Goal: Information Seeking & Learning: Learn about a topic

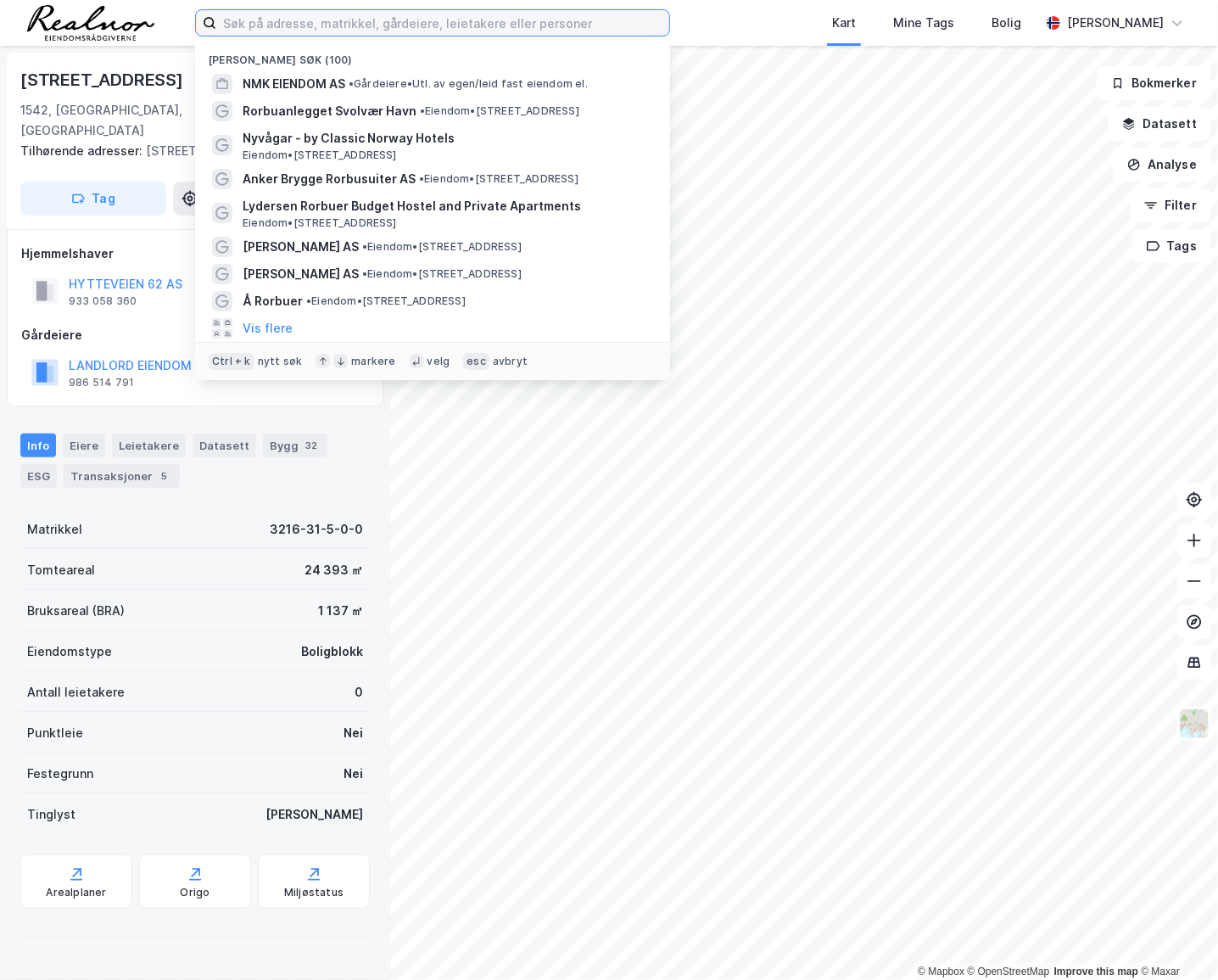
click at [289, 25] on input at bounding box center [442, 23] width 453 height 25
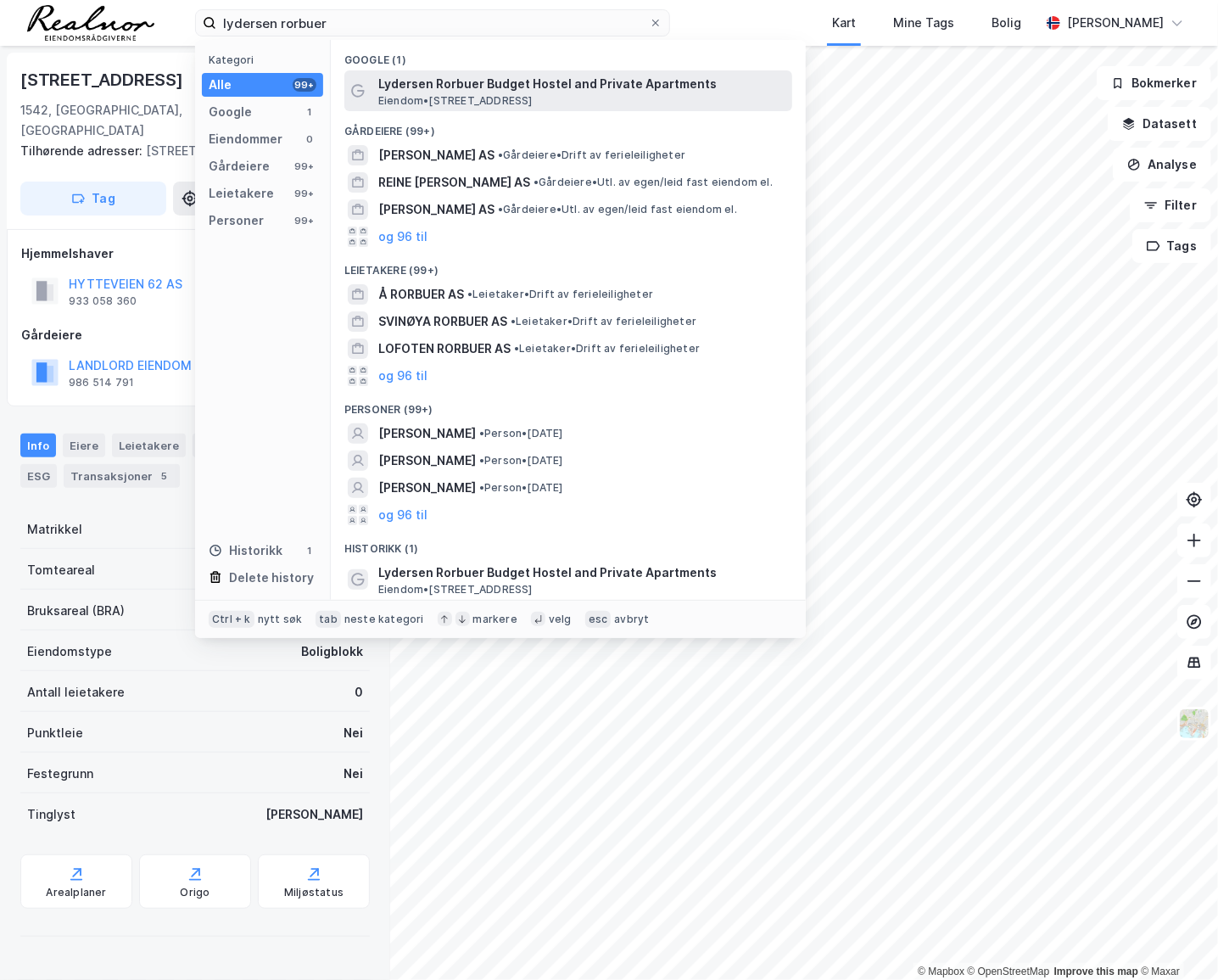
click at [521, 85] on span "Lydersen Rorbuer Budget Hostel and Private Apartments" at bounding box center [582, 84] width 407 height 20
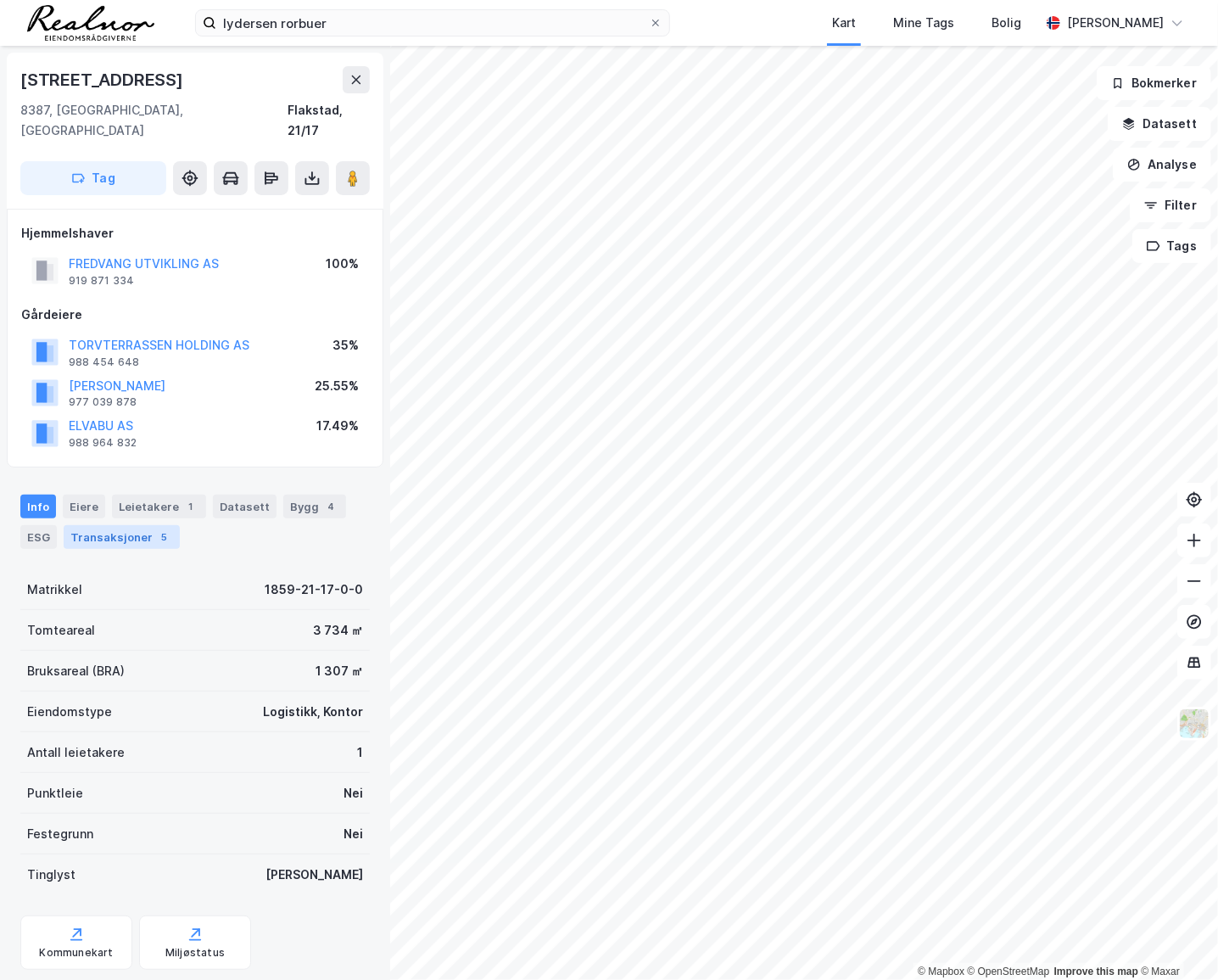
click at [131, 525] on div "Transaksjoner 5" at bounding box center [121, 537] width 116 height 24
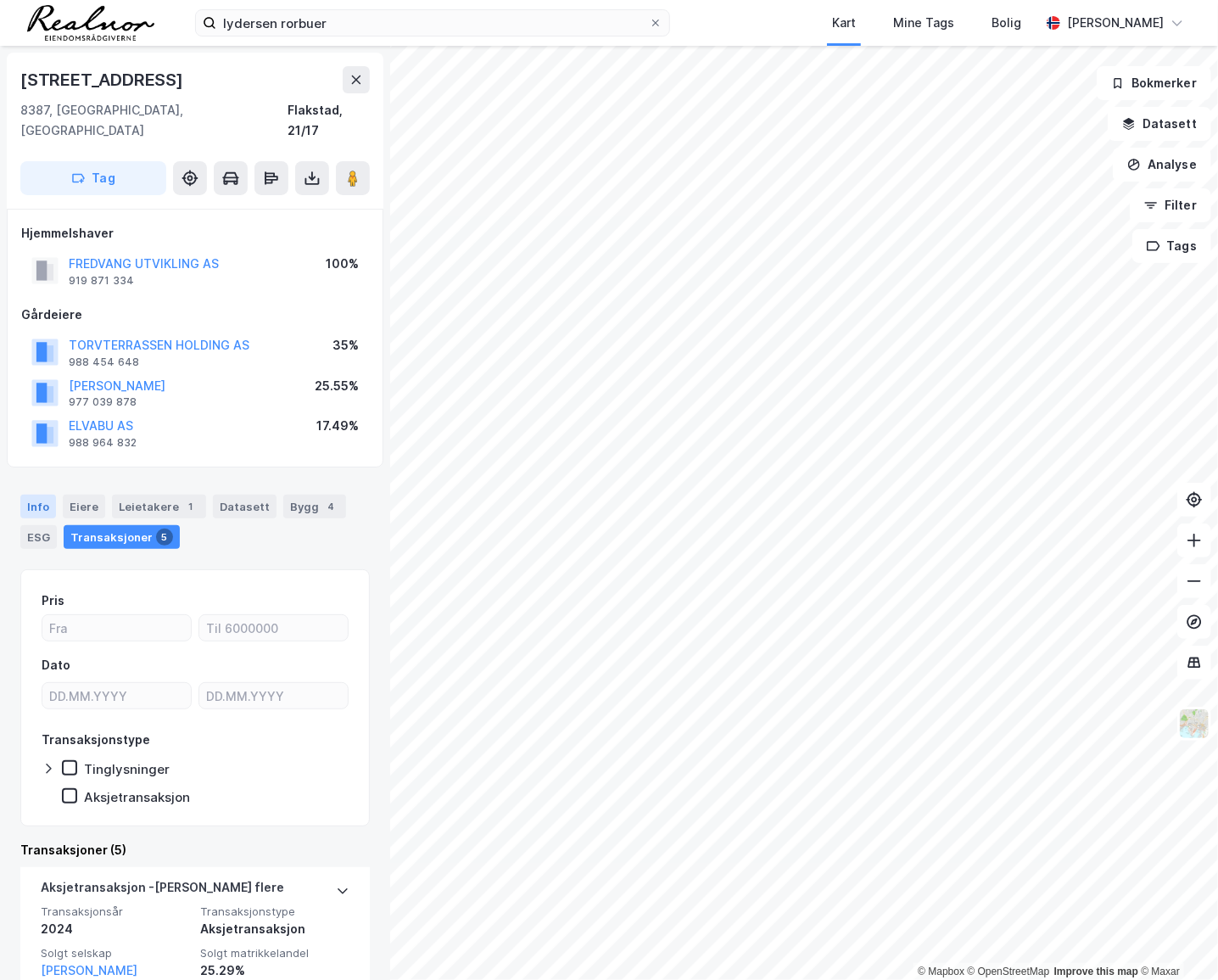
click at [24, 495] on div "Info" at bounding box center [38, 506] width 36 height 24
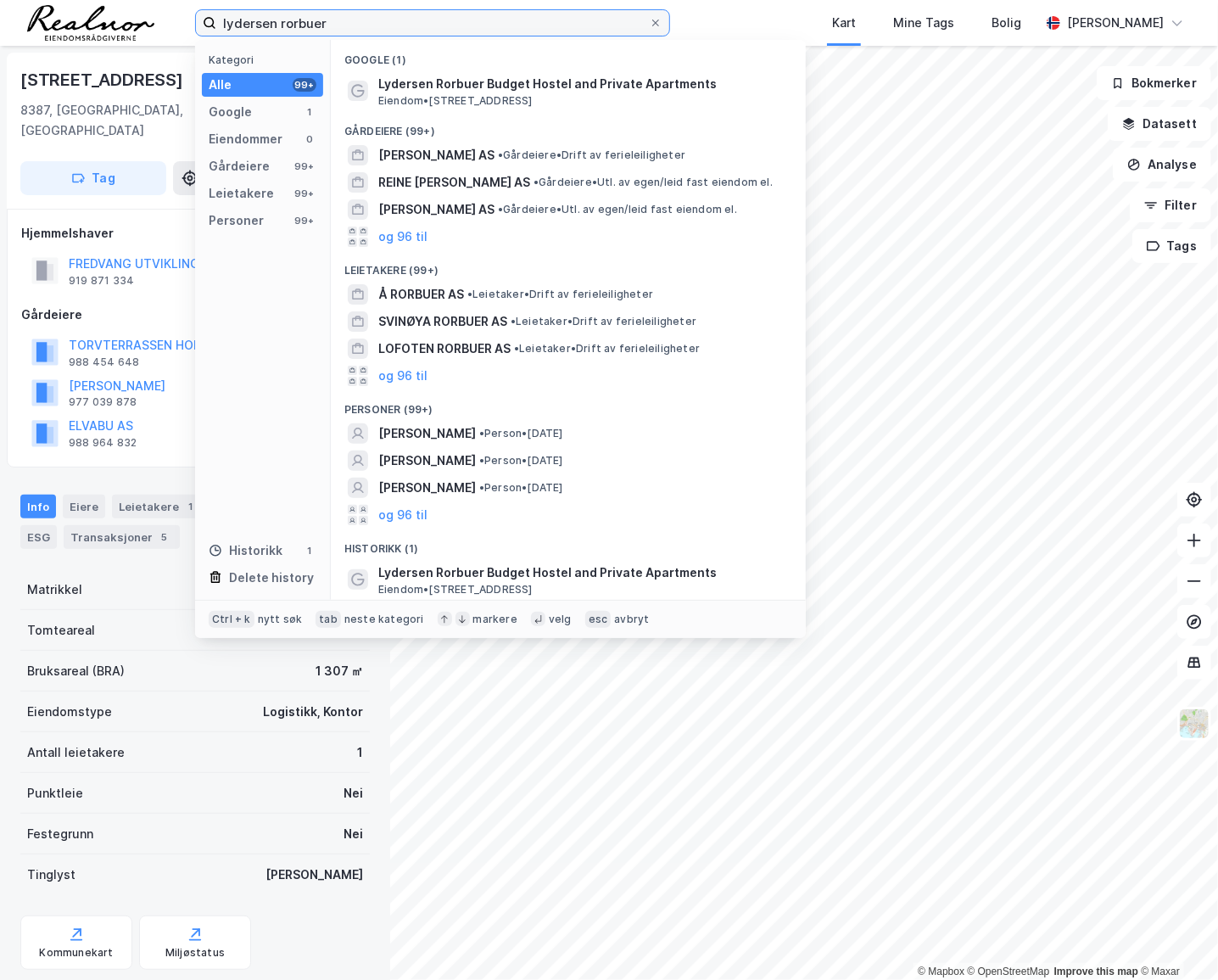
drag, startPoint x: 333, startPoint y: 24, endPoint x: 201, endPoint y: 24, distance: 132.0
click at [201, 24] on label "lydersen rorbuer" at bounding box center [433, 23] width 475 height 27
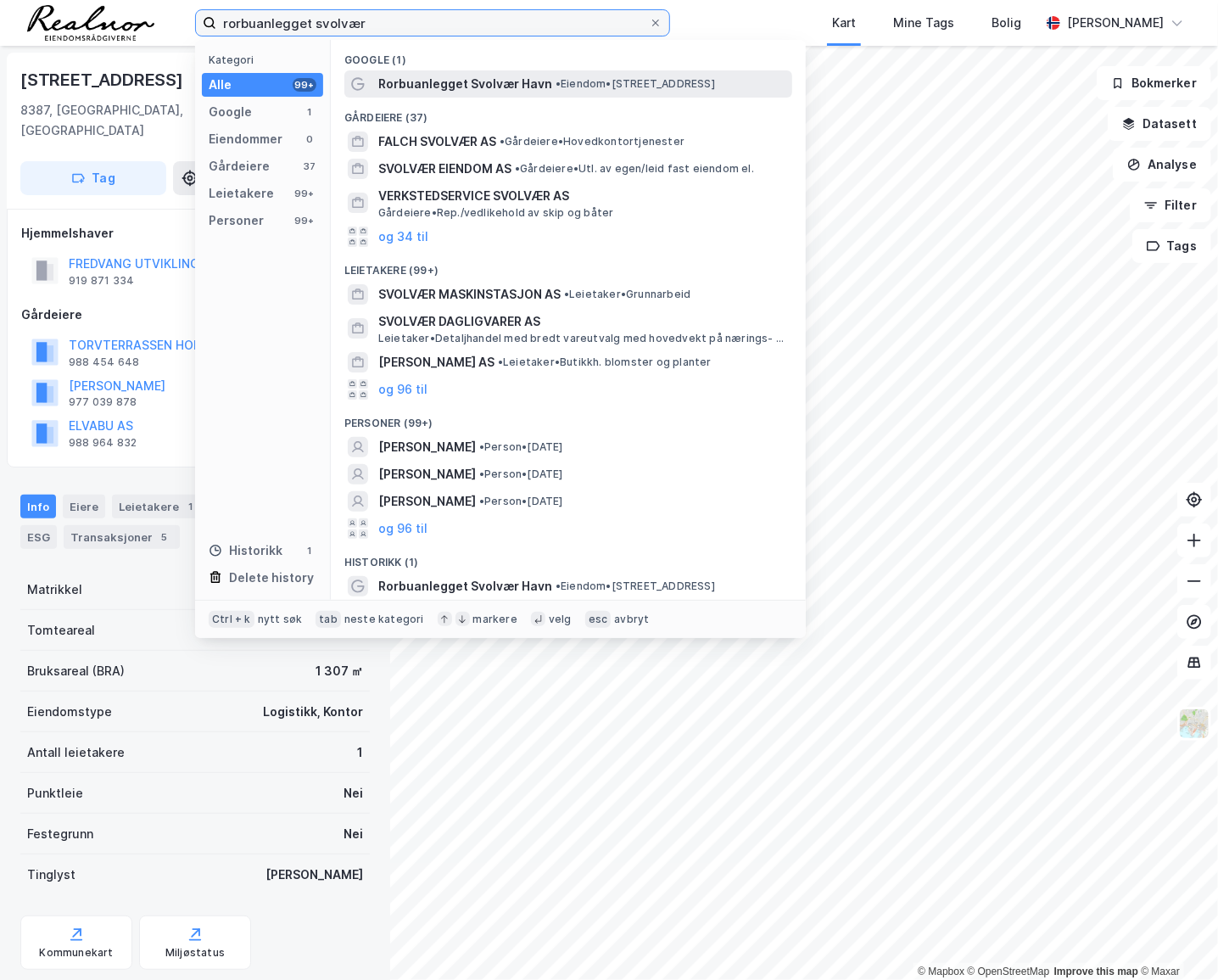
type input "rorbuanlegget svolvær"
click at [475, 78] on span "Rorbuanlegget Svolvær Havn" at bounding box center [465, 84] width 174 height 20
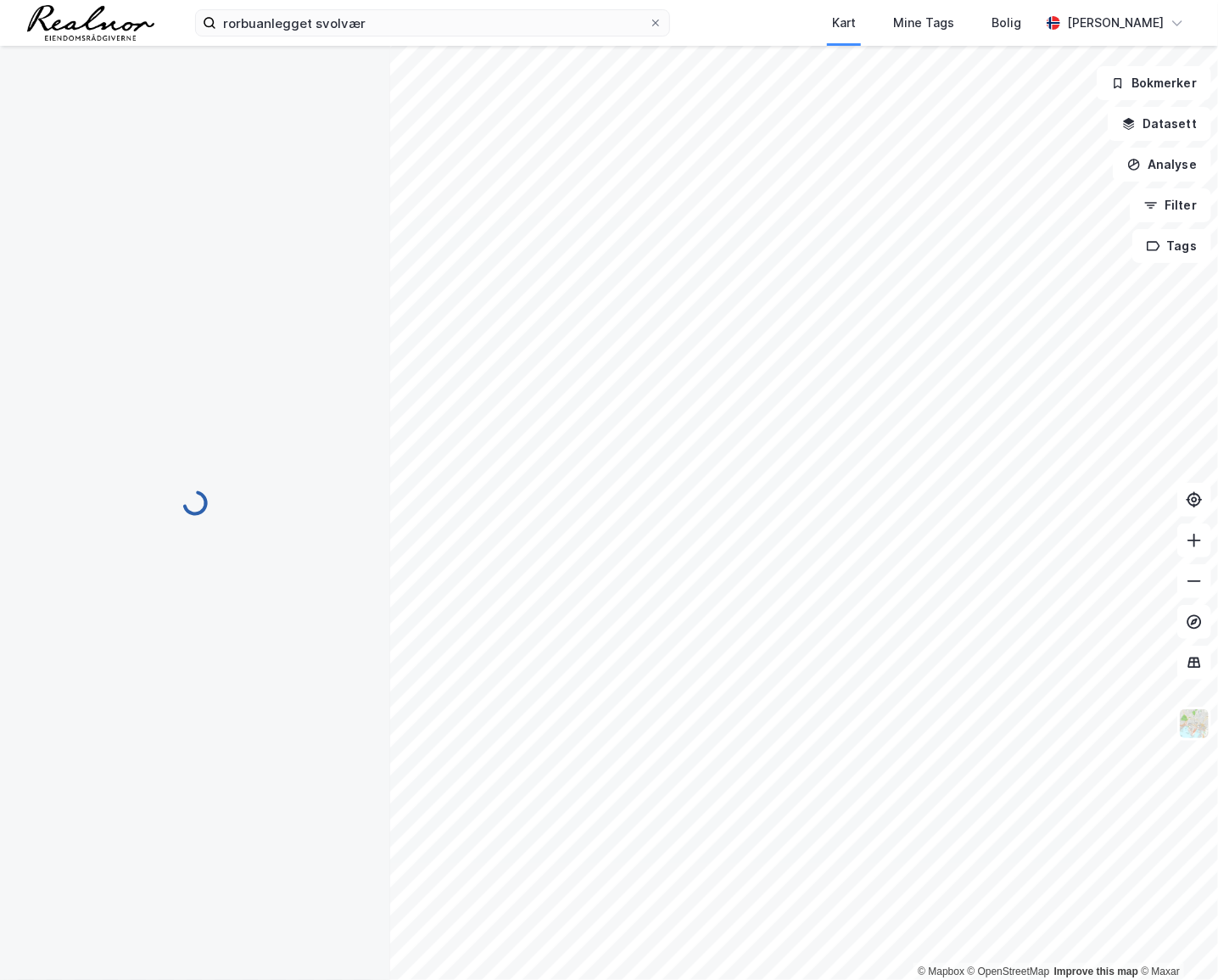
scroll to position [2, 0]
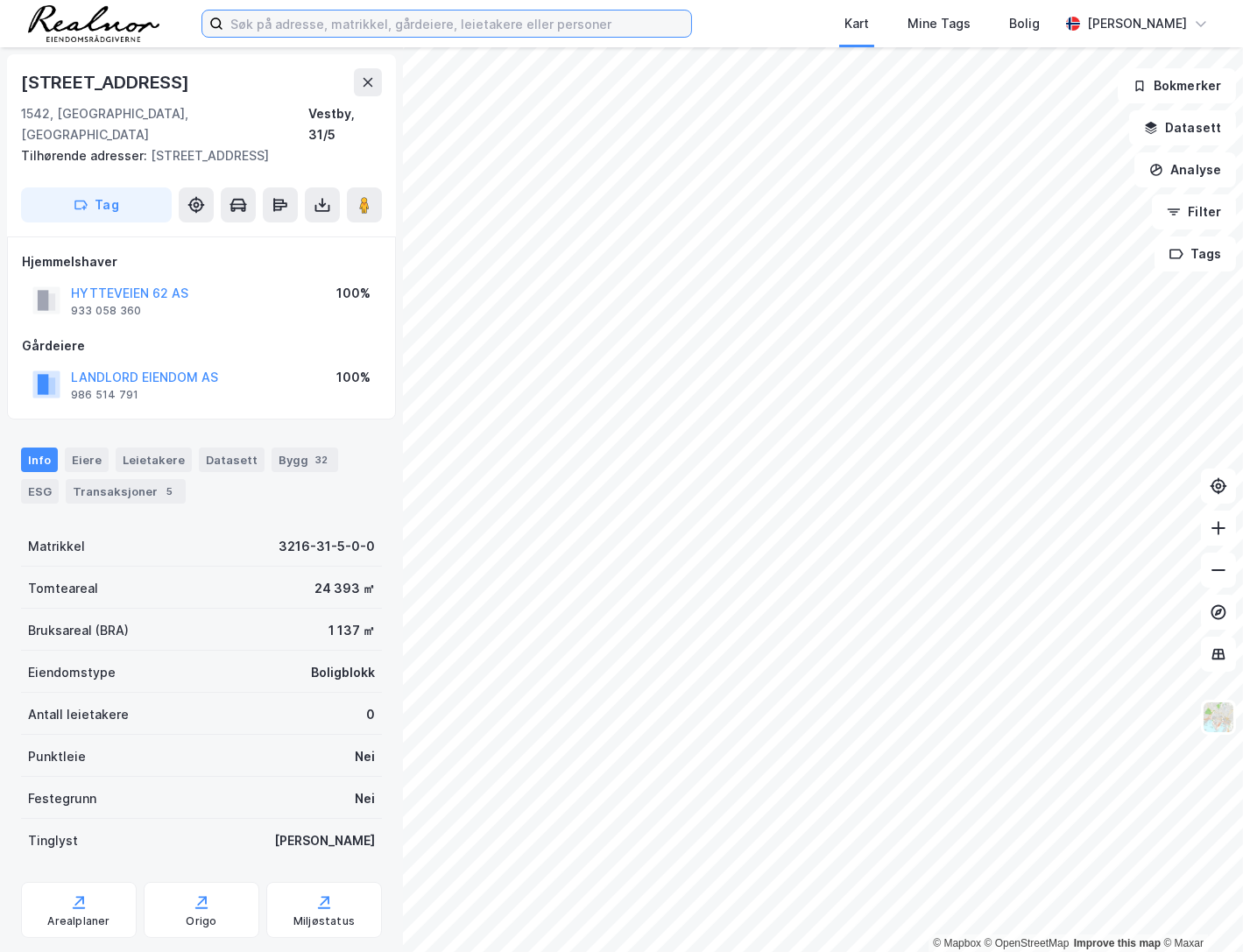
click at [315, 23] on input at bounding box center [457, 23] width 467 height 26
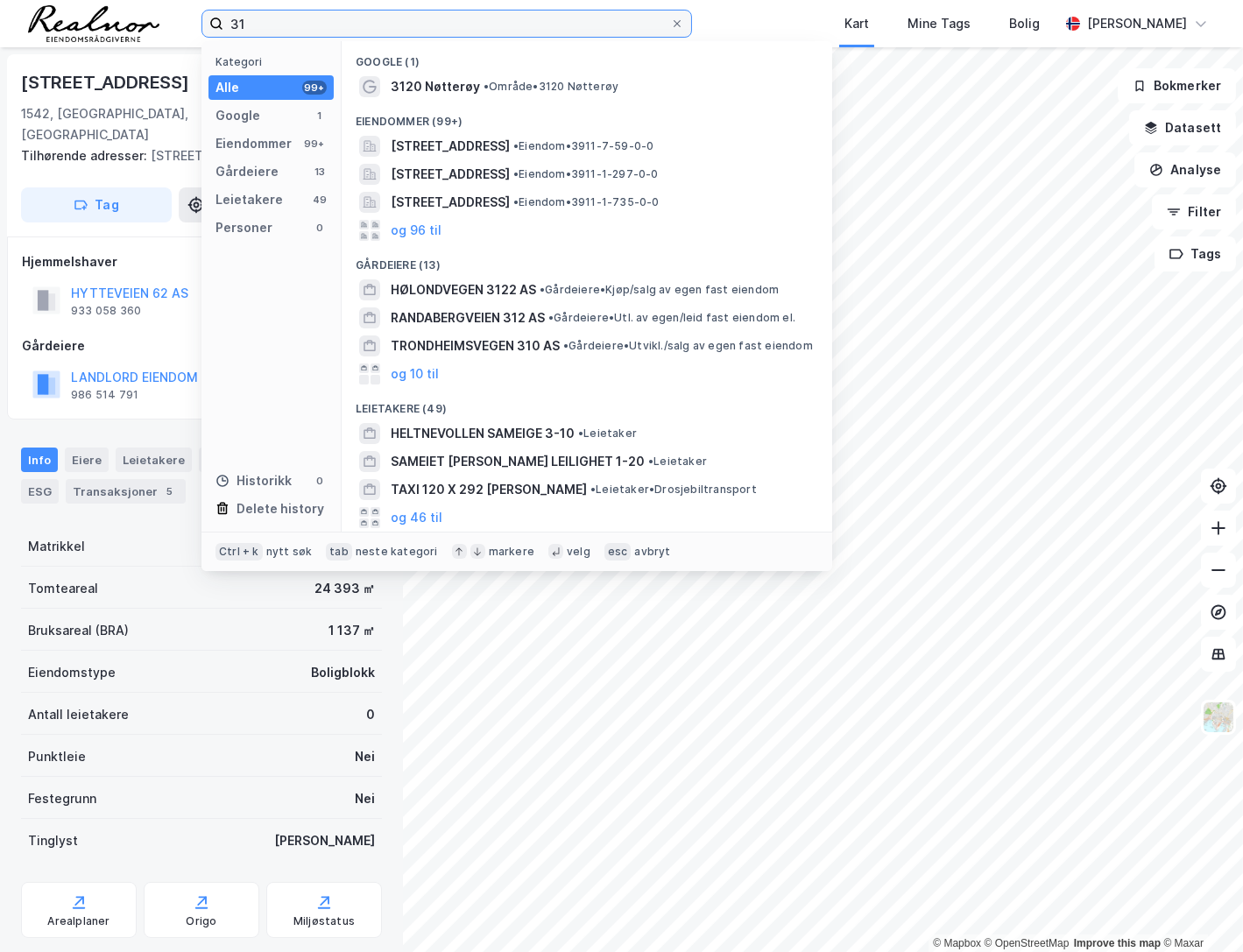
type input "3"
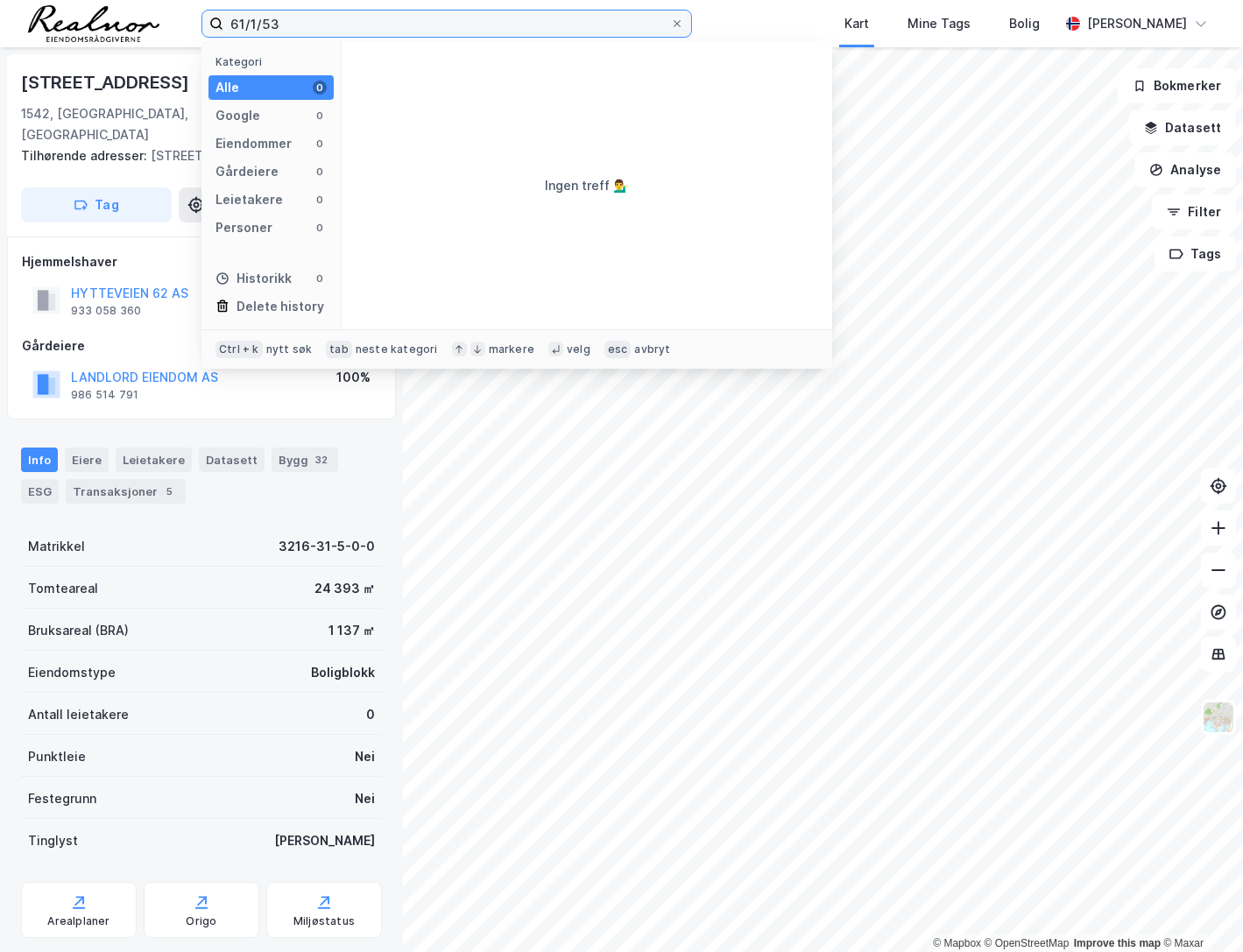
click at [231, 23] on input "61/1/53" at bounding box center [447, 23] width 447 height 26
drag, startPoint x: 331, startPoint y: 24, endPoint x: 300, endPoint y: 20, distance: 31.3
click at [300, 20] on input "3120-61/1/53" at bounding box center [447, 23] width 447 height 26
click at [332, 23] on input "3120-5361/1/" at bounding box center [447, 23] width 447 height 26
drag, startPoint x: 362, startPoint y: 24, endPoint x: 263, endPoint y: 17, distance: 99.2
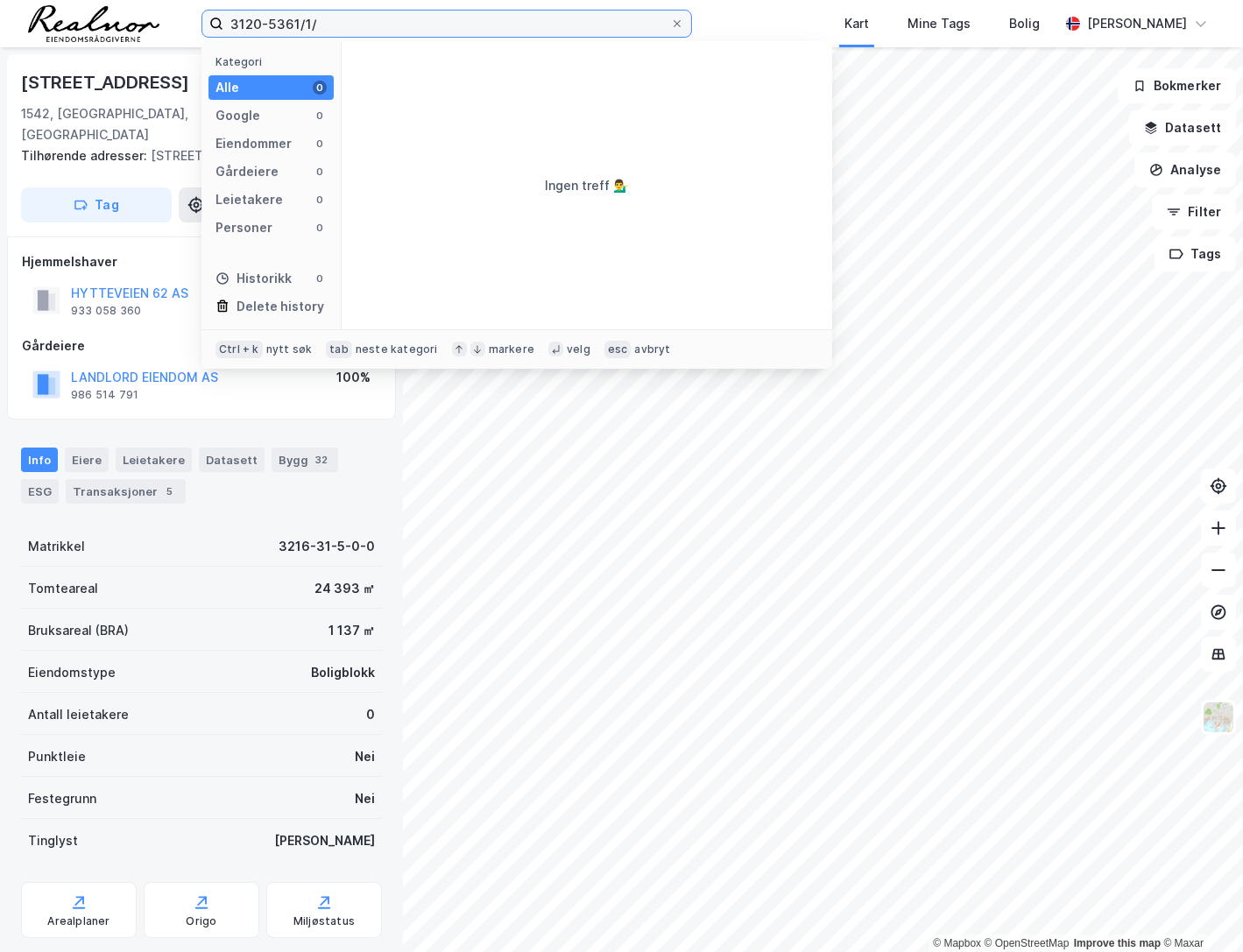
click at [263, 17] on input "3120-5361/1/" at bounding box center [447, 23] width 447 height 26
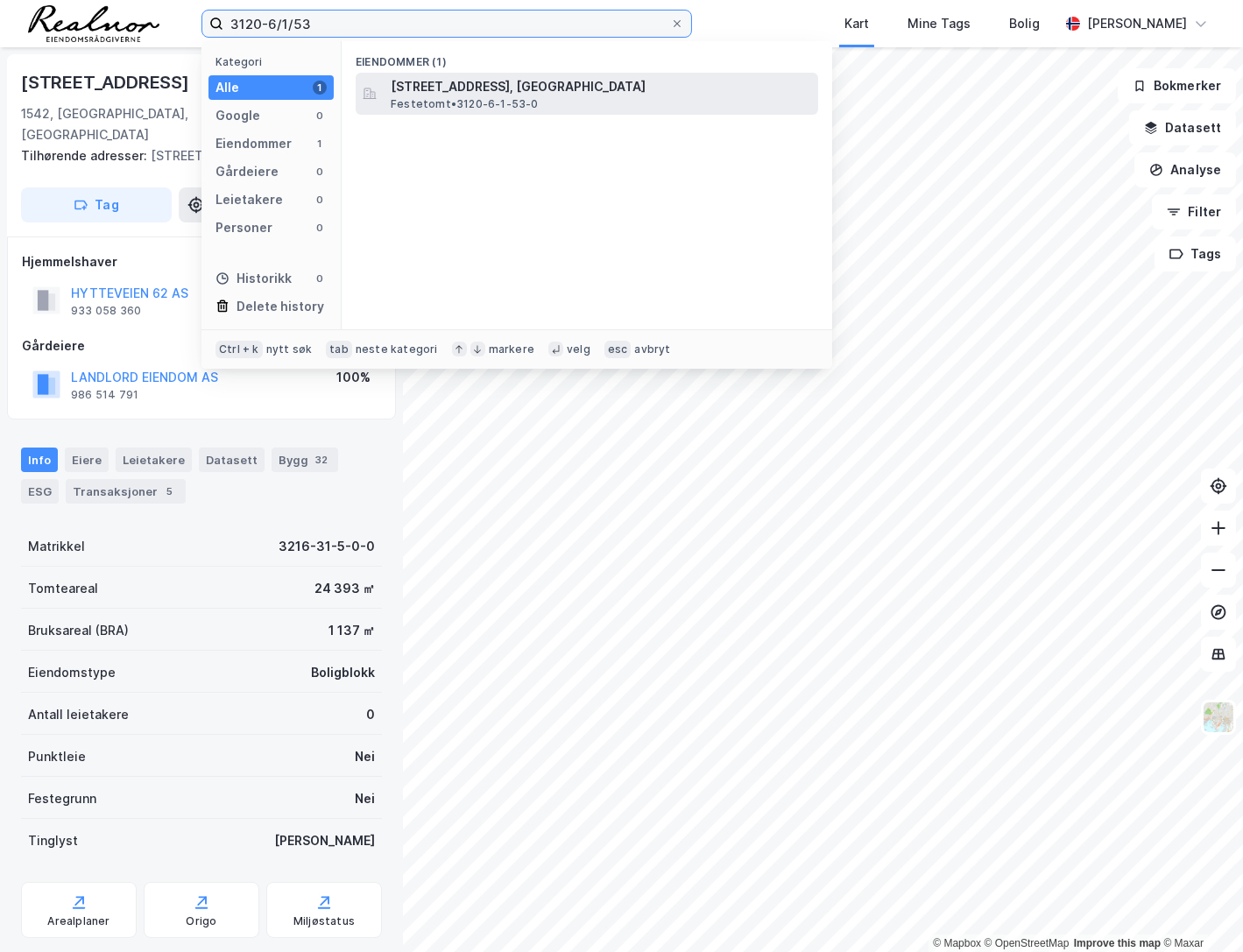
type input "3120-6/1/53"
click at [458, 87] on span "[STREET_ADDRESS], [GEOGRAPHIC_DATA]" at bounding box center [601, 86] width 421 height 21
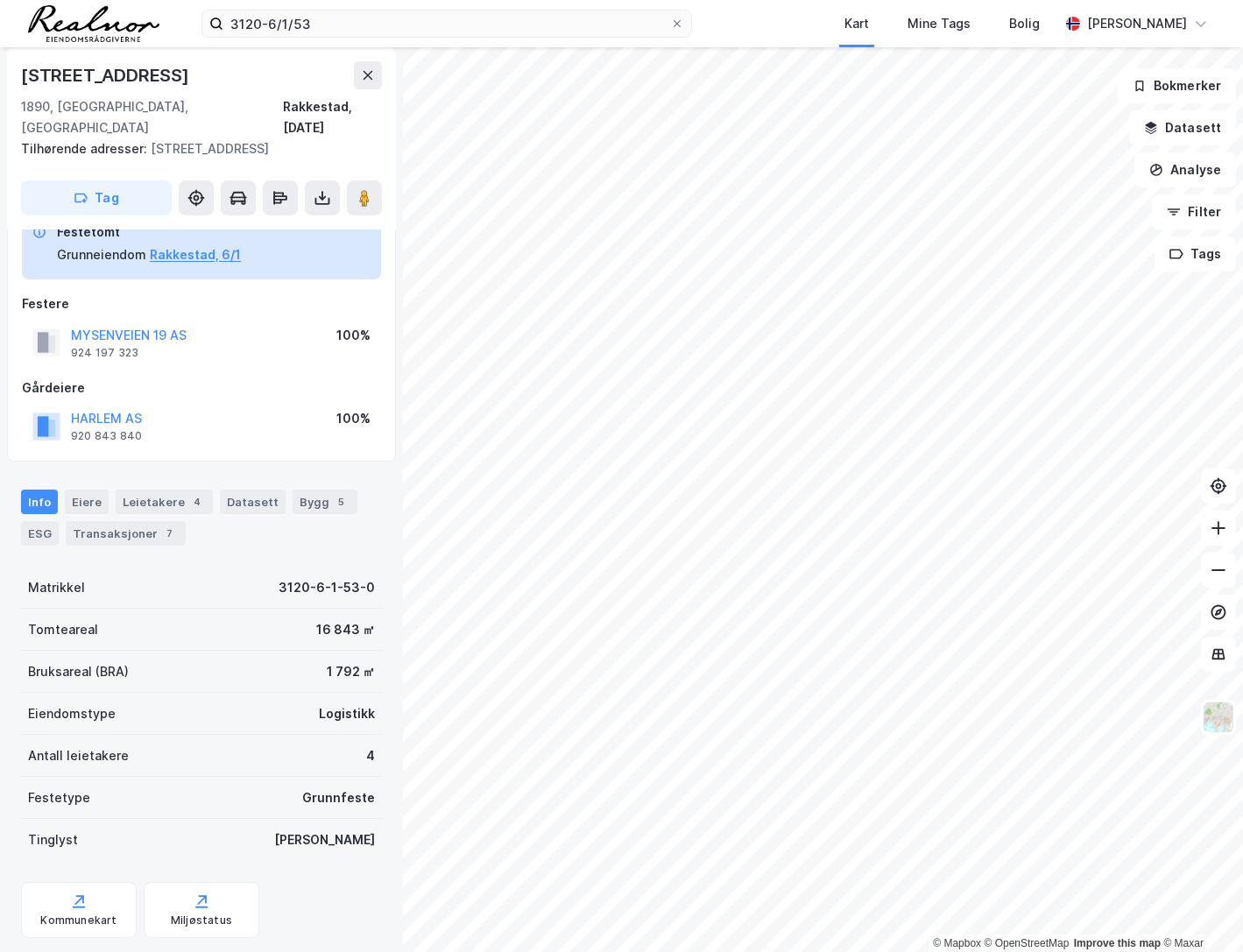
scroll to position [65, 0]
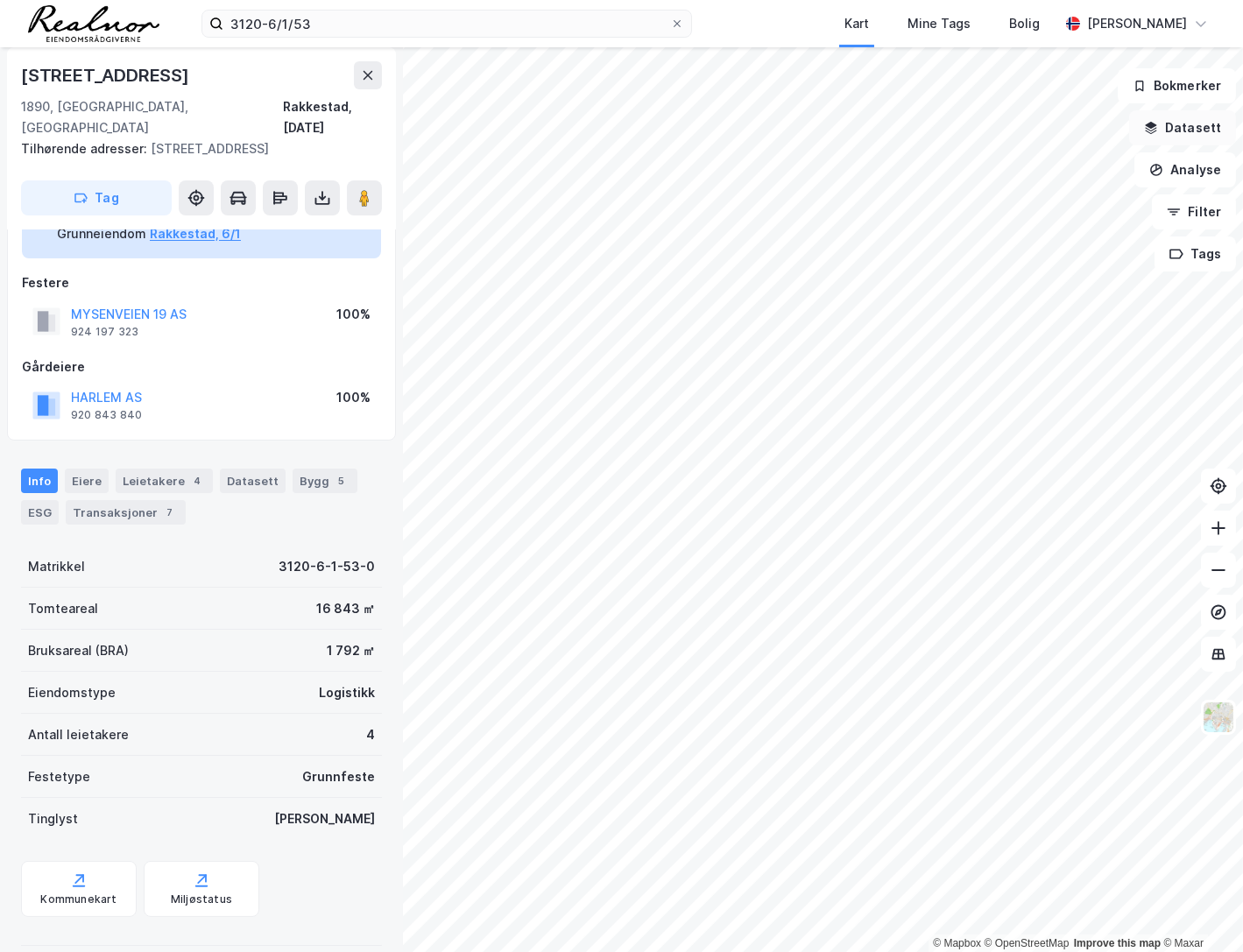
click at [1212, 131] on button "Datasett" at bounding box center [1182, 128] width 107 height 35
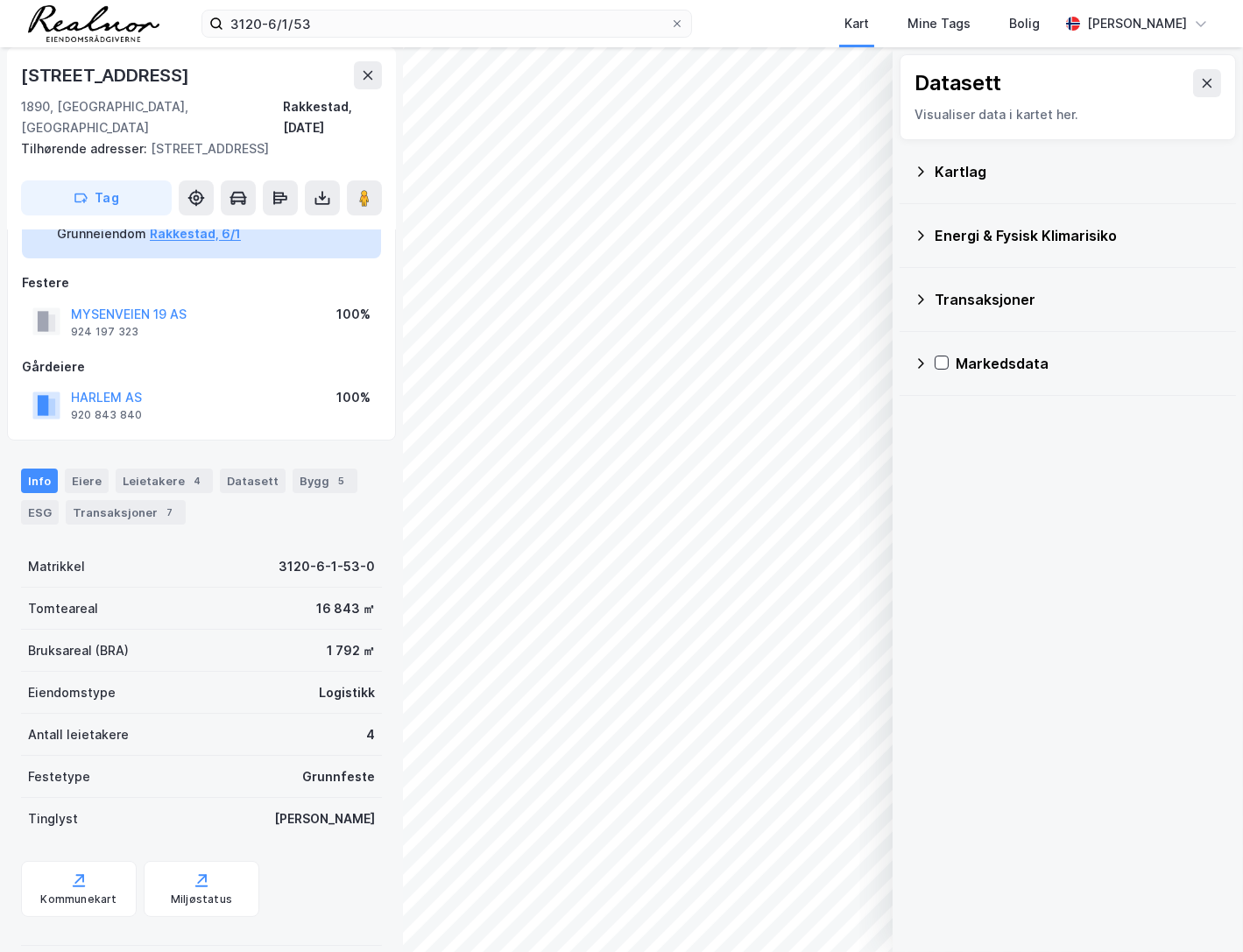
click at [1024, 287] on div "Transaksjoner" at bounding box center [1067, 299] width 308 height 42
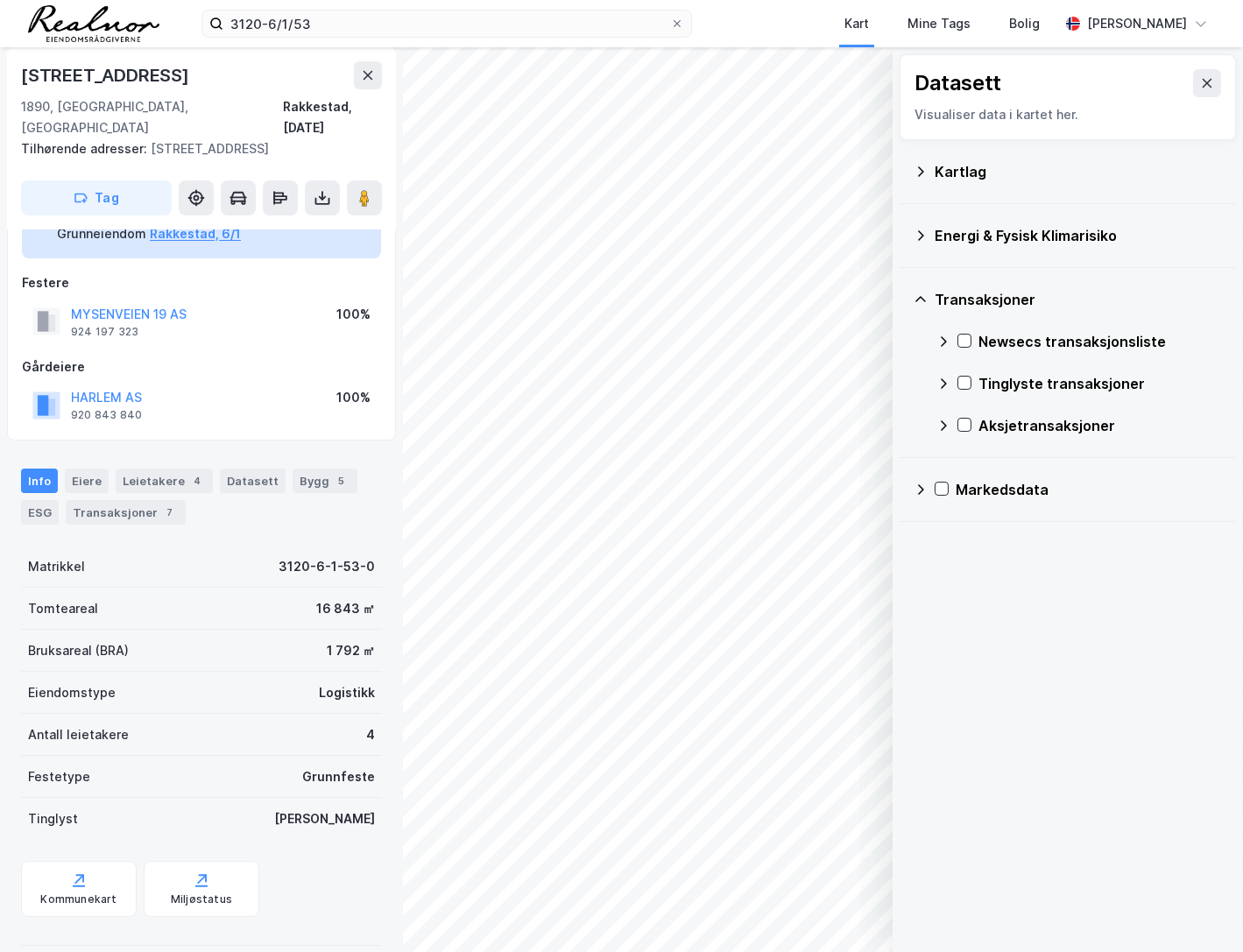
click at [1023, 222] on div "Energi & Fysisk Klimarisiko" at bounding box center [1067, 235] width 308 height 42
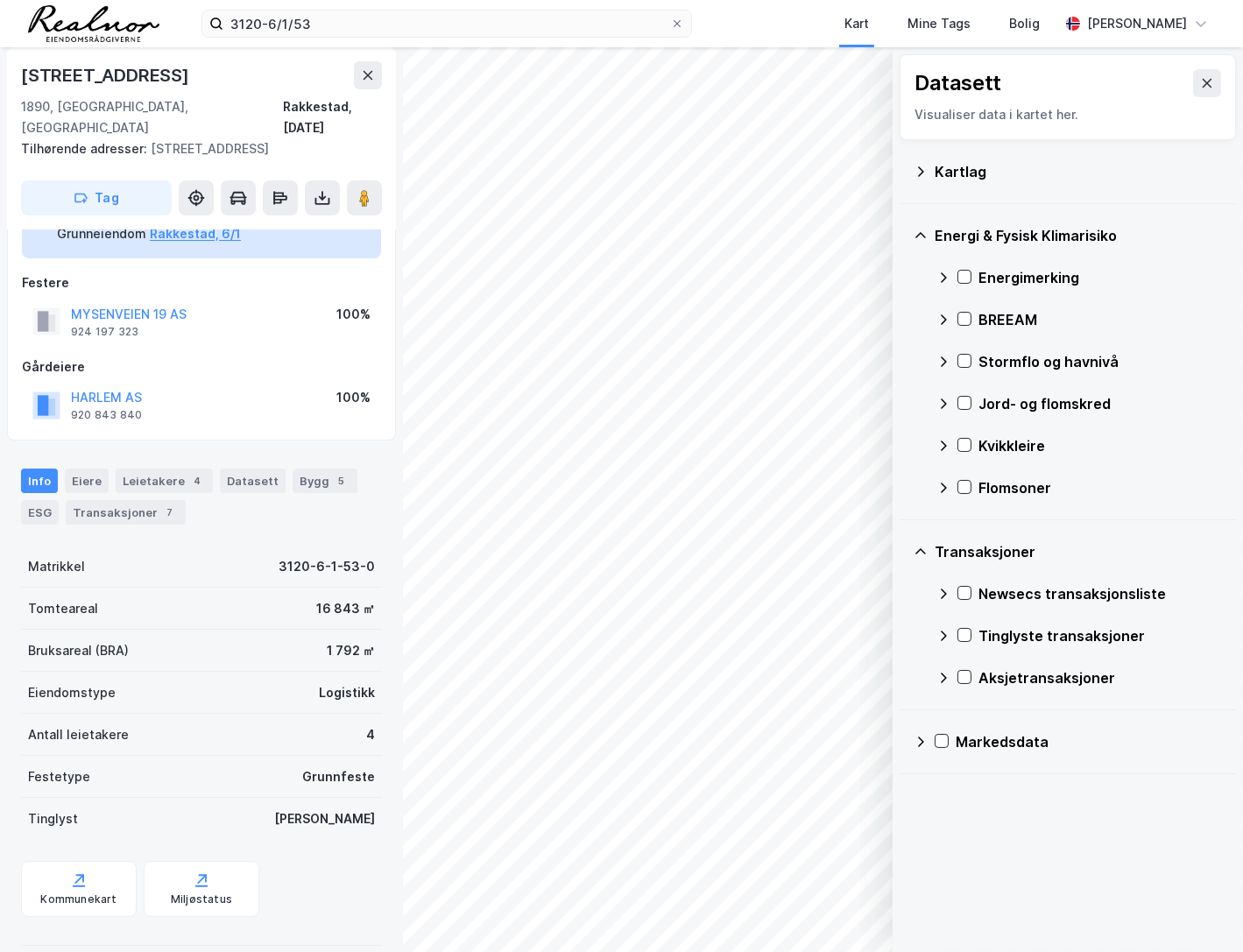
click at [1005, 174] on div "Kartlag" at bounding box center [1077, 171] width 287 height 21
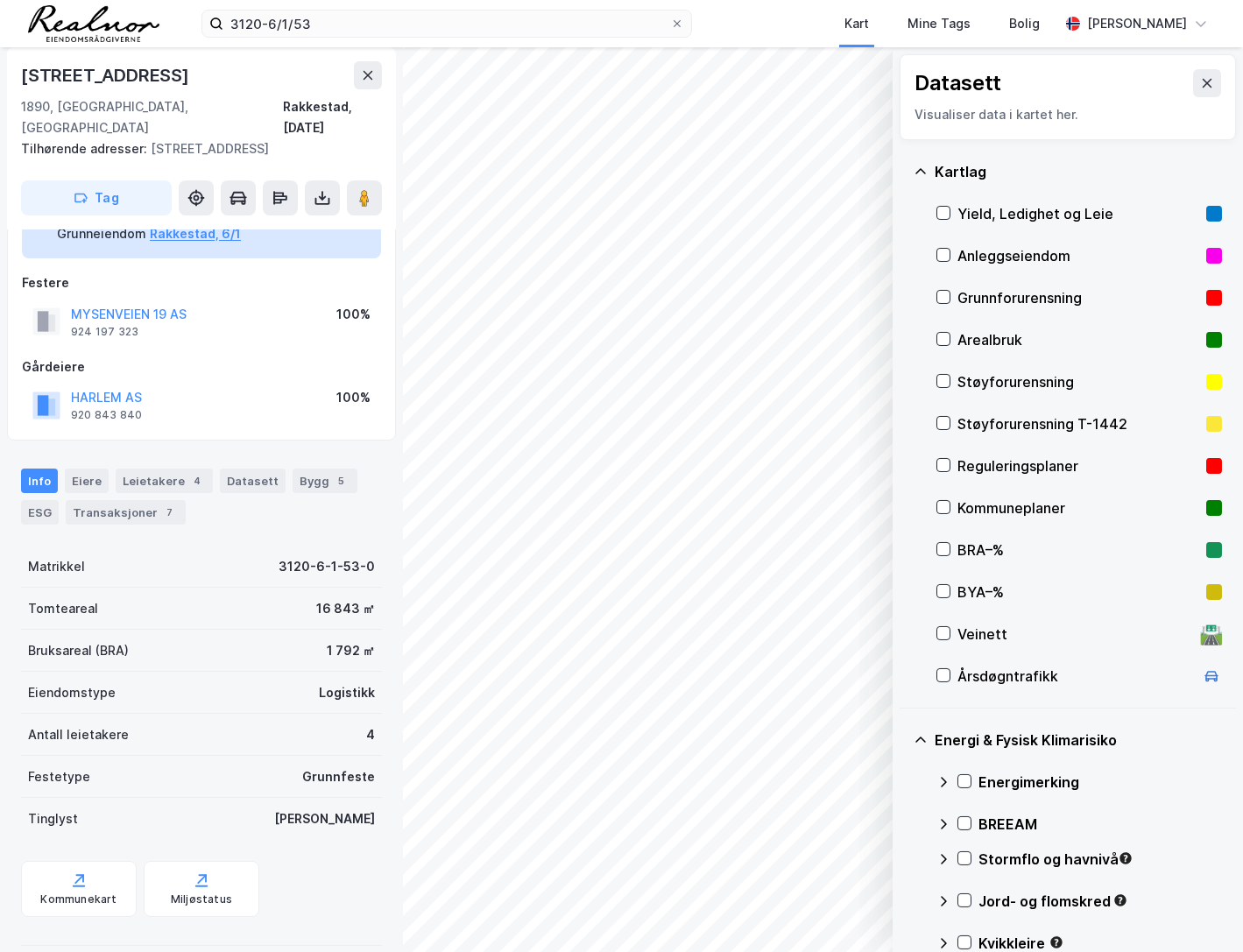
click at [1001, 469] on div "Reguleringsplaner" at bounding box center [1078, 466] width 241 height 21
click at [1030, 465] on div "Reguleringsplaner" at bounding box center [1078, 466] width 241 height 21
click at [996, 500] on div "Kommuneplaner" at bounding box center [1078, 507] width 241 height 21
click at [79, 468] on div "Eiere" at bounding box center [86, 480] width 44 height 24
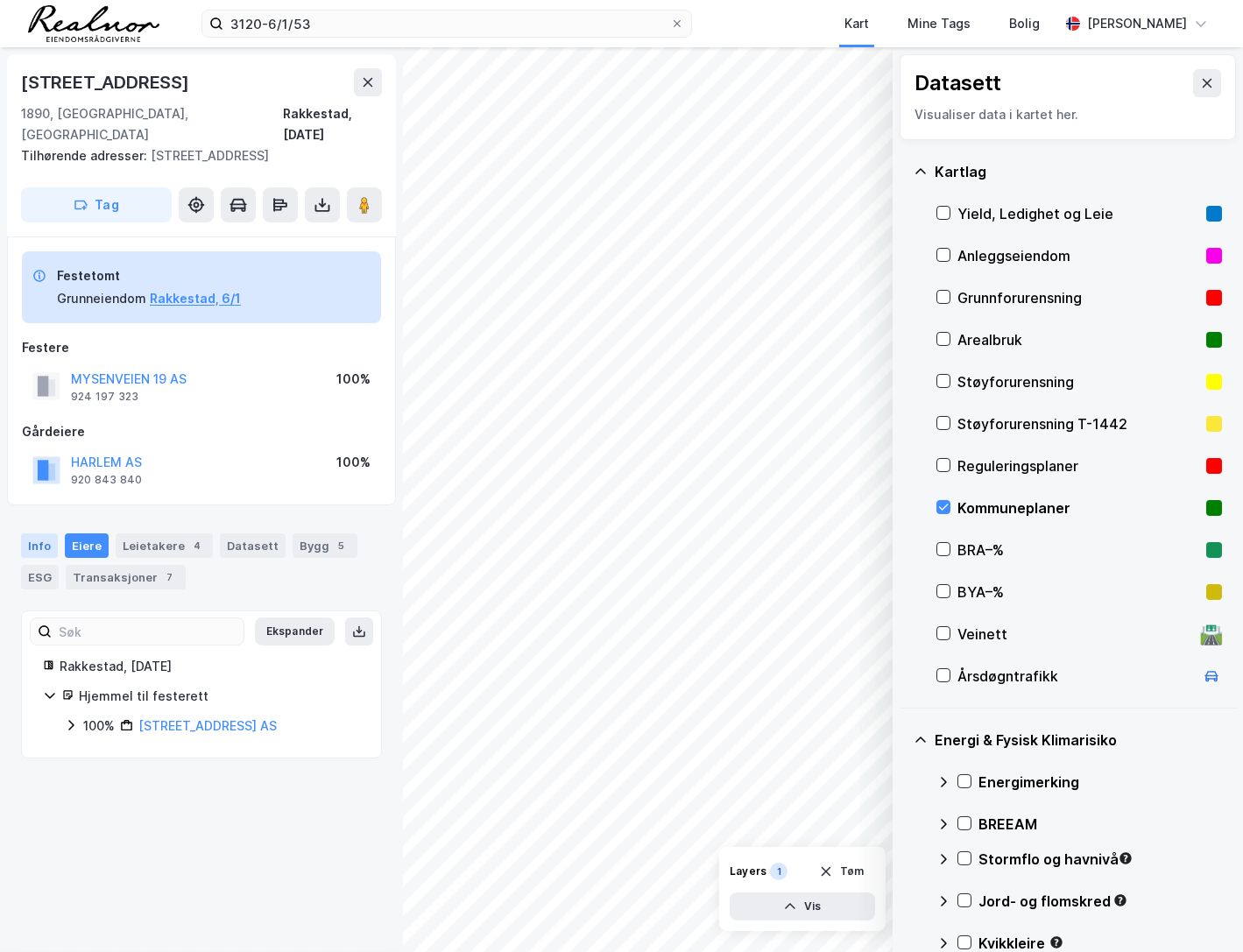
click at [31, 533] on div "Info" at bounding box center [39, 545] width 37 height 24
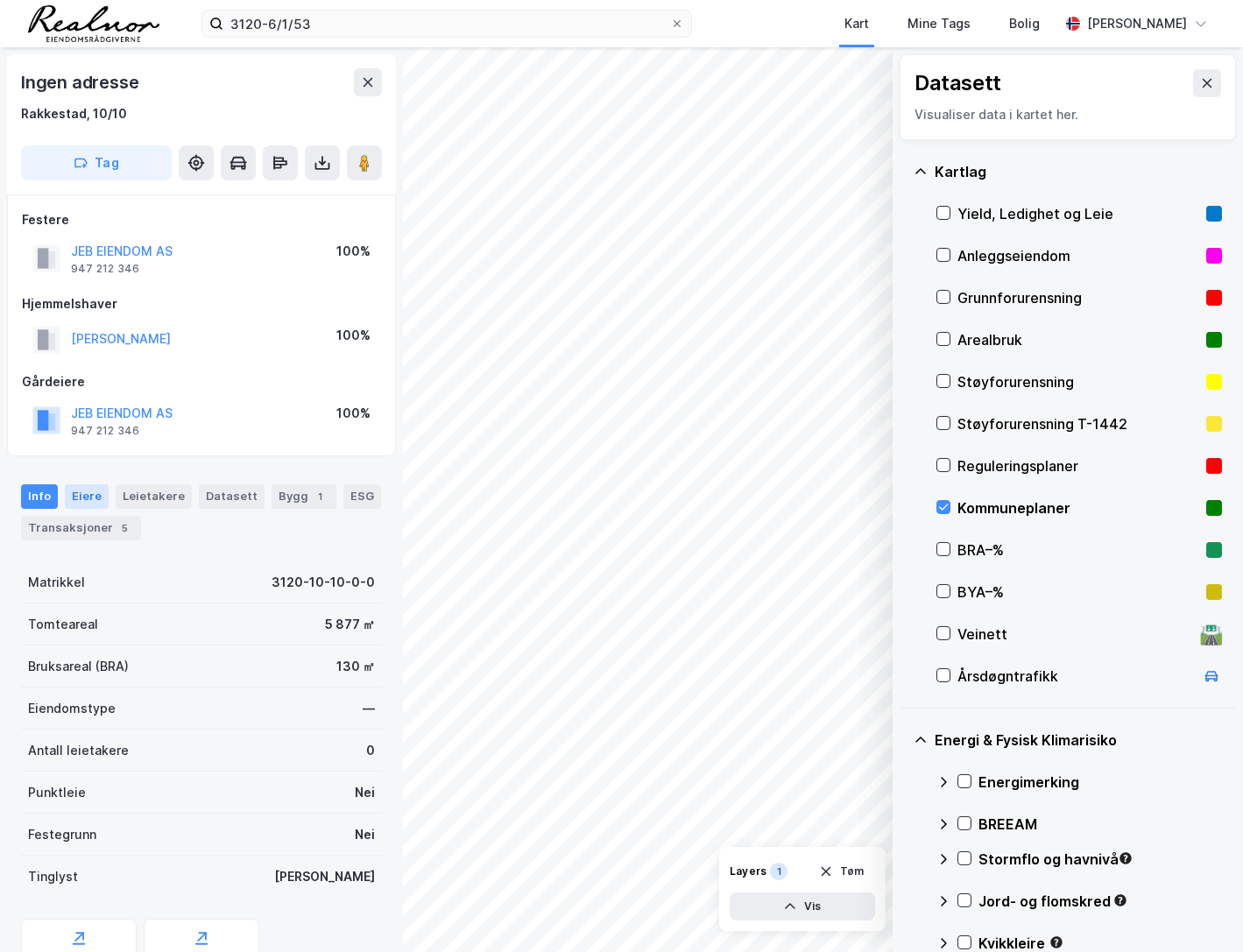
click at [91, 487] on div "Eiere" at bounding box center [86, 496] width 44 height 24
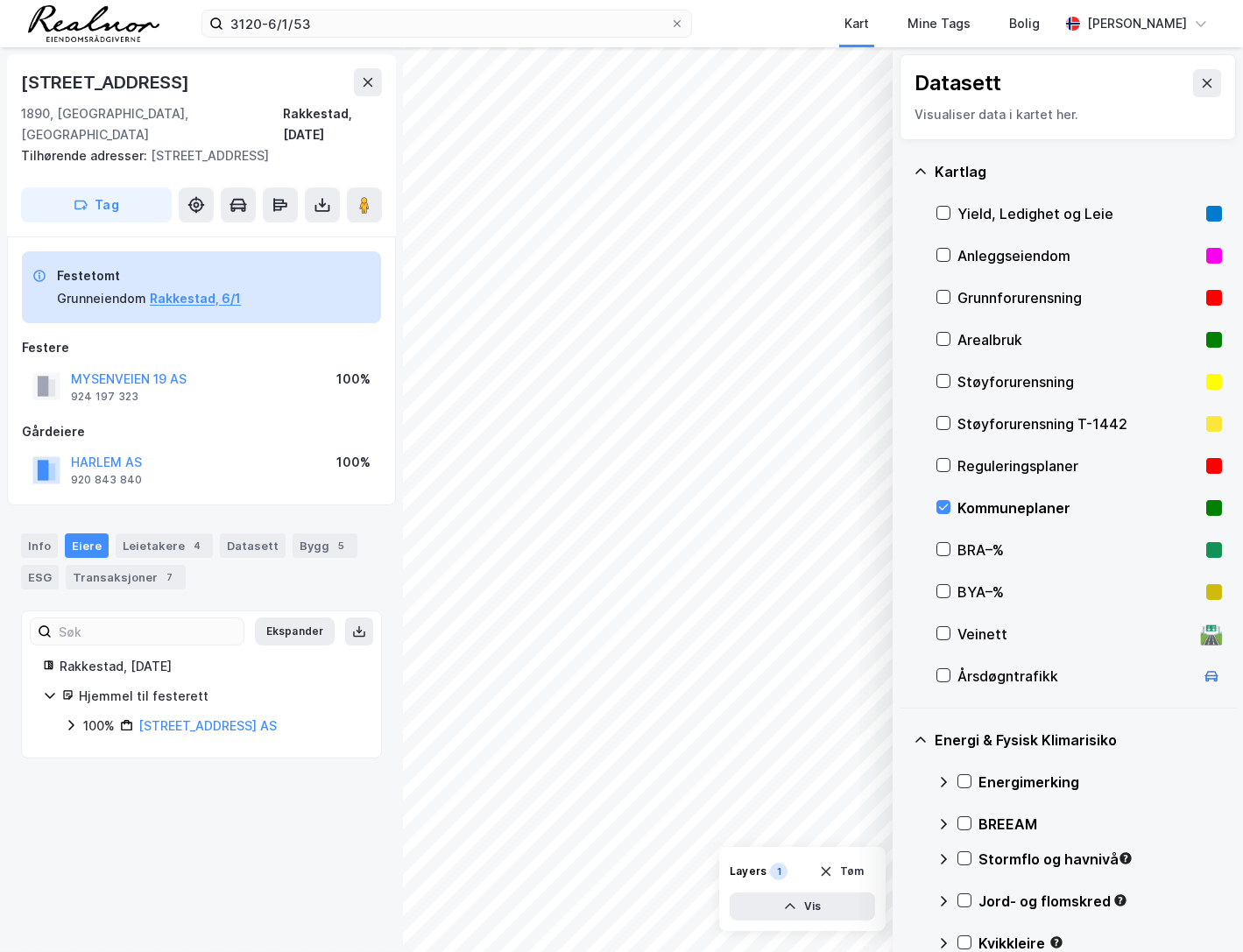
click at [71, 720] on icon at bounding box center [71, 725] width 5 height 11
click at [139, 533] on div "Leietakere 4" at bounding box center [164, 545] width 97 height 24
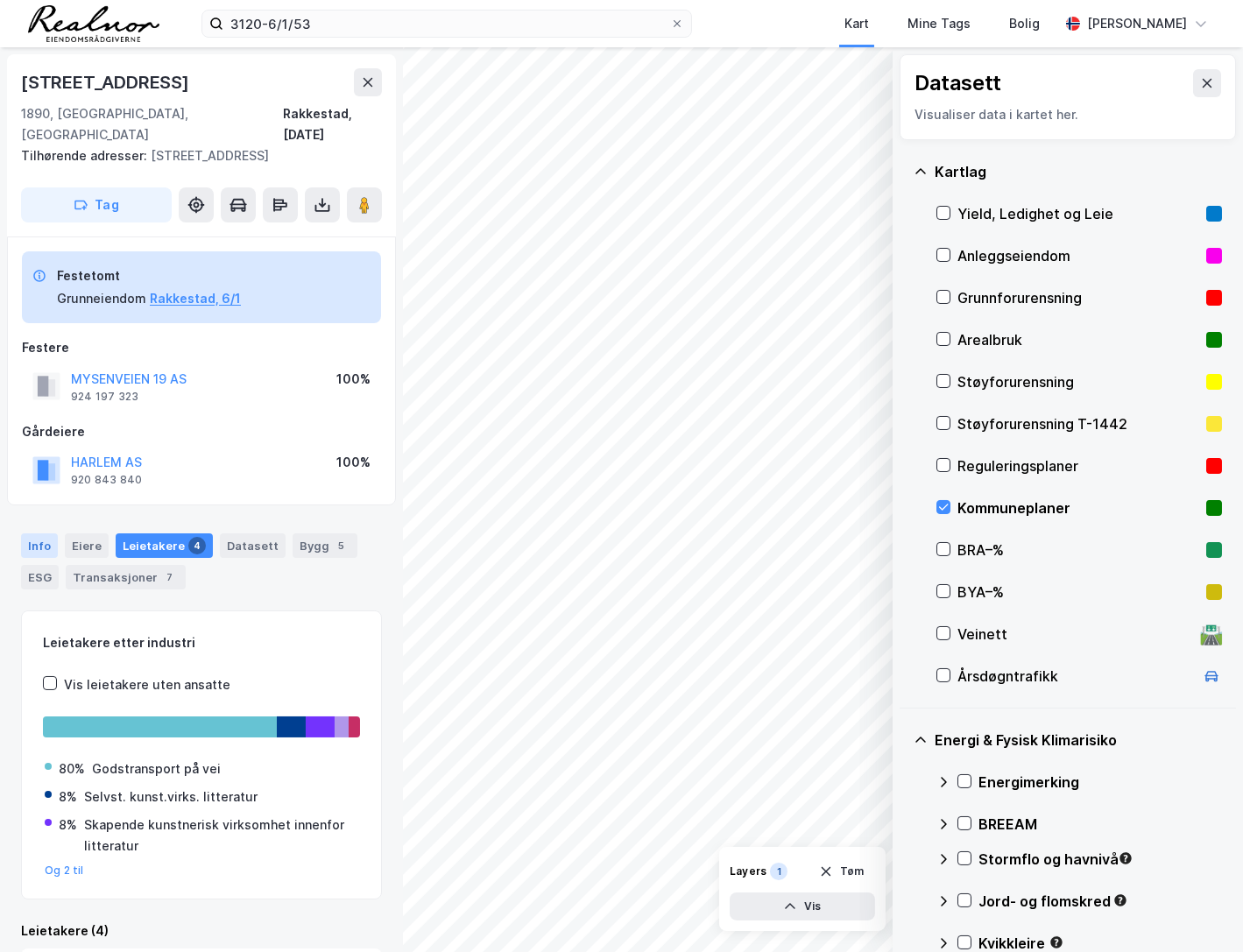
click at [41, 533] on div "Info" at bounding box center [39, 545] width 37 height 24
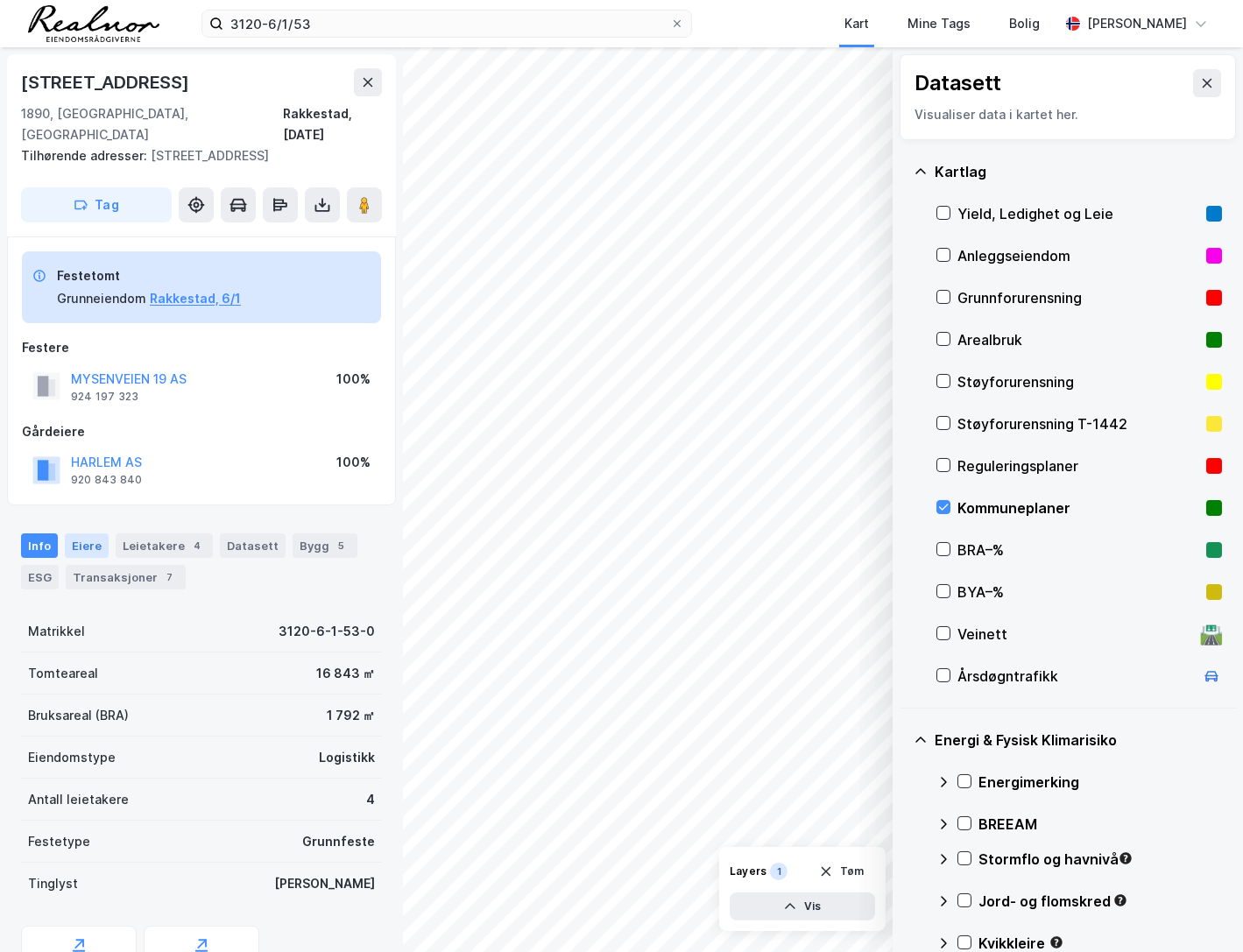
click at [95, 533] on div "Eiere" at bounding box center [86, 545] width 44 height 24
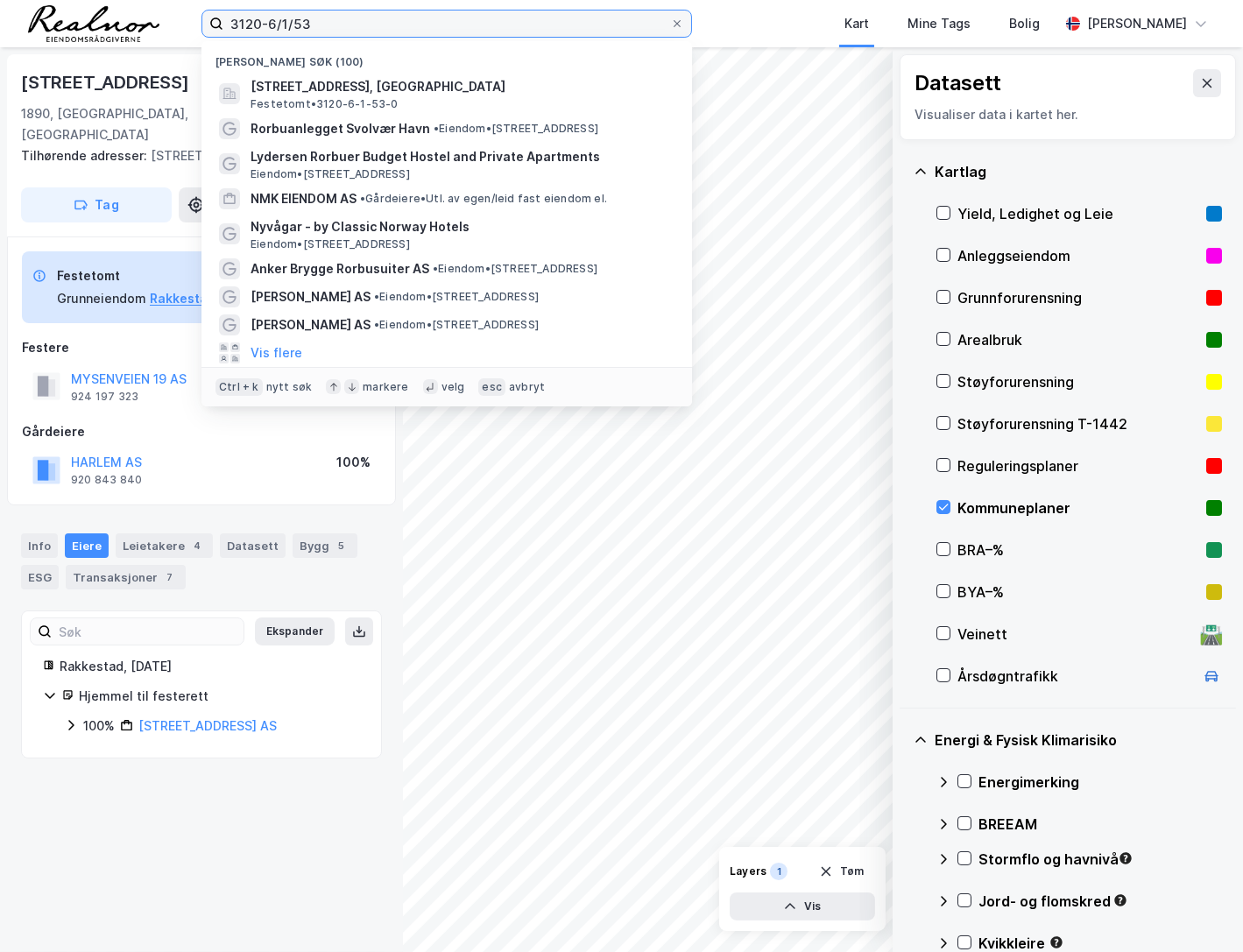
click at [260, 19] on input "3120-6/1/53" at bounding box center [447, 23] width 447 height 26
click at [314, 23] on input "3120-6/1/53" at bounding box center [447, 23] width 447 height 26
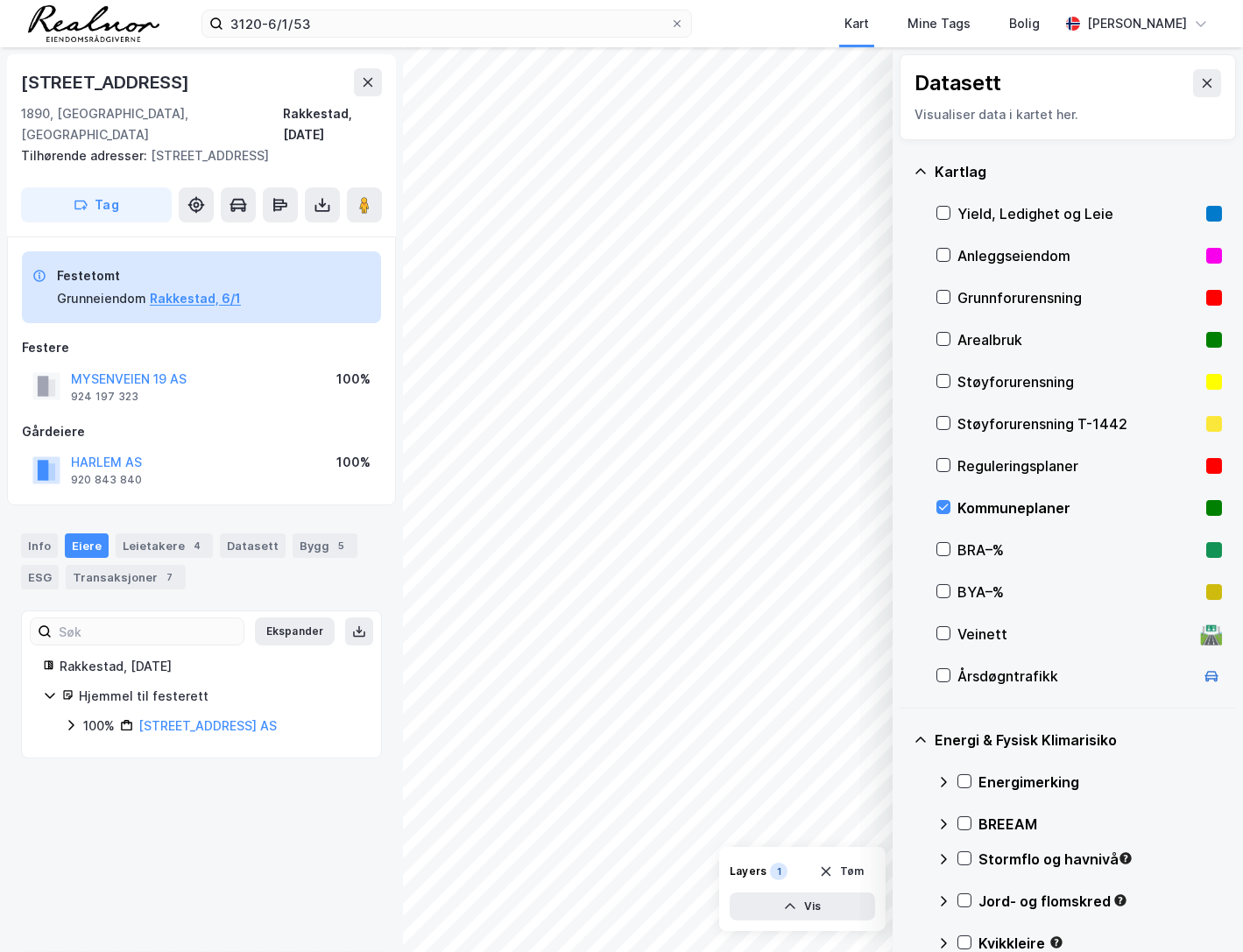
click at [195, 911] on div "Mysenveien 19 1890, [GEOGRAPHIC_DATA], [GEOGRAPHIC_DATA], [DATE] Tilhørende adr…" at bounding box center [201, 500] width 403 height 904
